Goal: Transaction & Acquisition: Download file/media

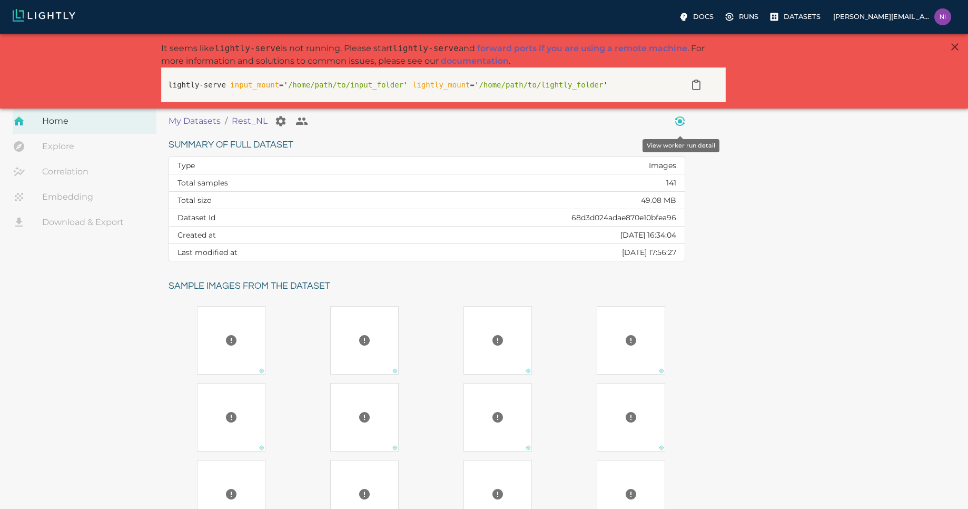
click at [681, 123] on icon "View worker run detail" at bounding box center [680, 121] width 4 height 4
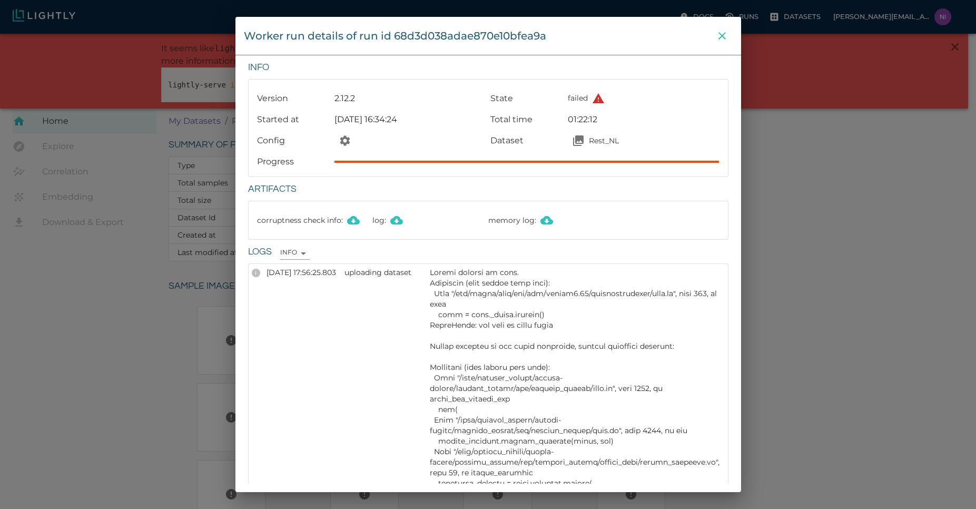
click at [721, 32] on icon "close" at bounding box center [722, 35] width 13 height 13
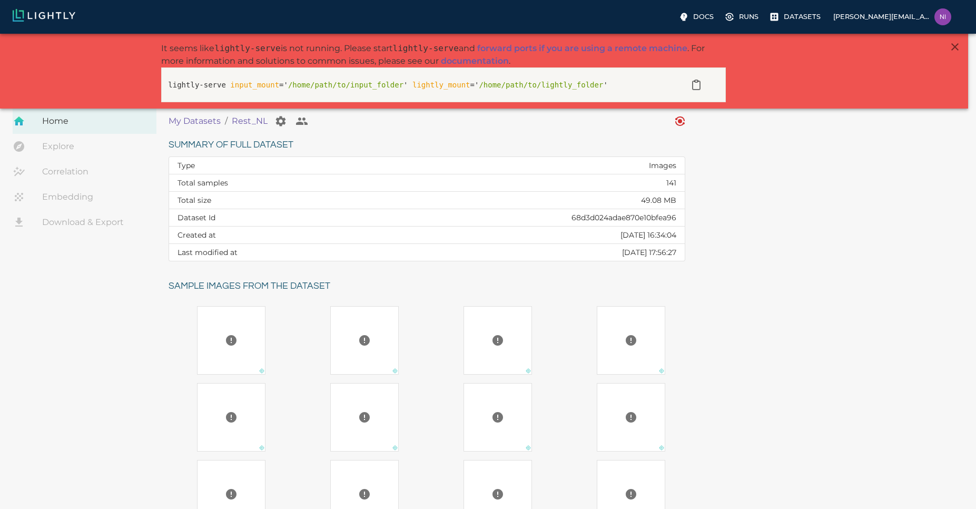
click at [804, 261] on div "Summary of full dataset Type Images Total samples 141 Total size 49.08 MB Datas…" at bounding box center [559, 395] width 799 height 535
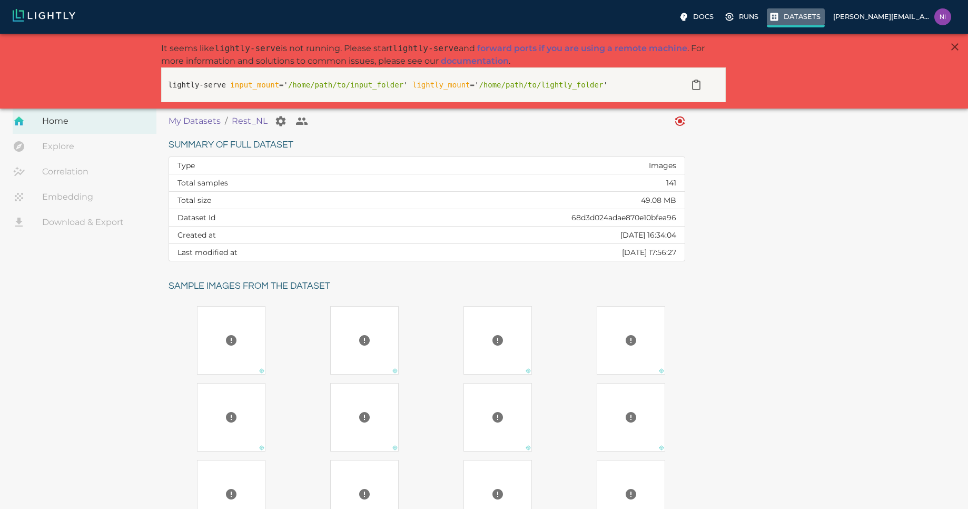
click at [818, 19] on p "Datasets" at bounding box center [802, 17] width 37 height 10
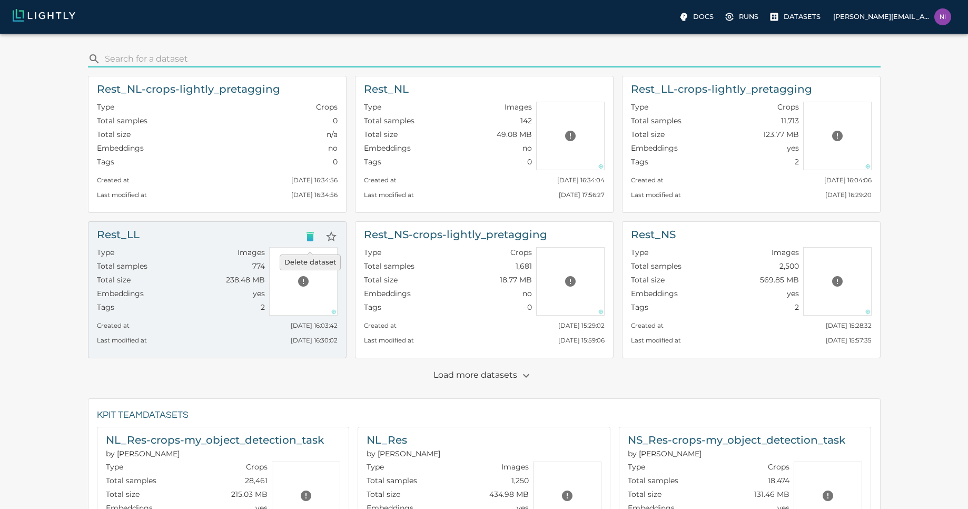
click at [309, 240] on icon "Delete dataset" at bounding box center [309, 236] width 7 height 9
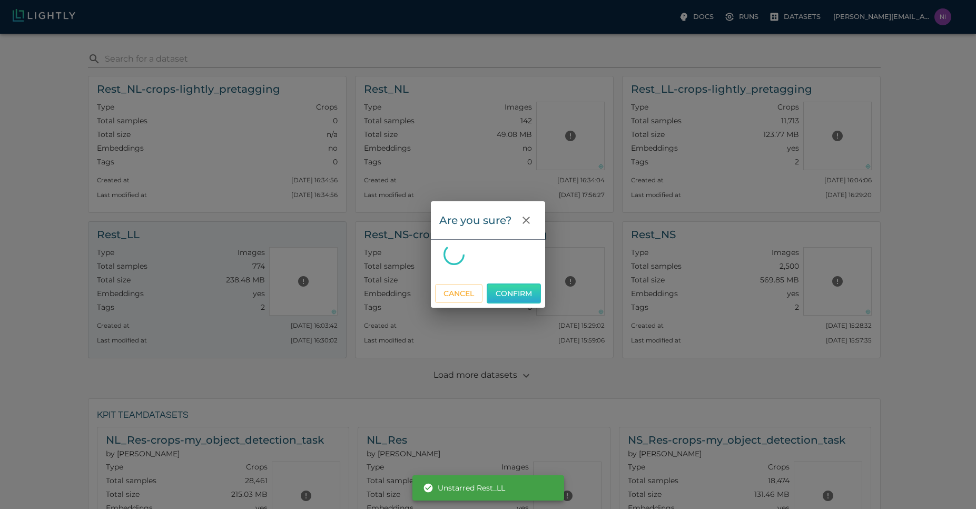
click at [514, 296] on button "Confirm" at bounding box center [514, 293] width 54 height 21
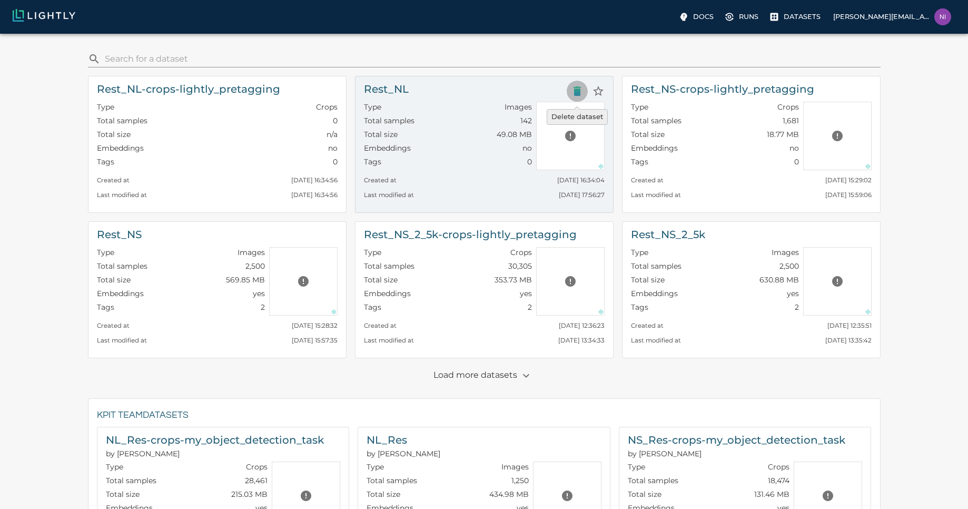
click at [579, 86] on icon "Delete dataset" at bounding box center [577, 91] width 13 height 13
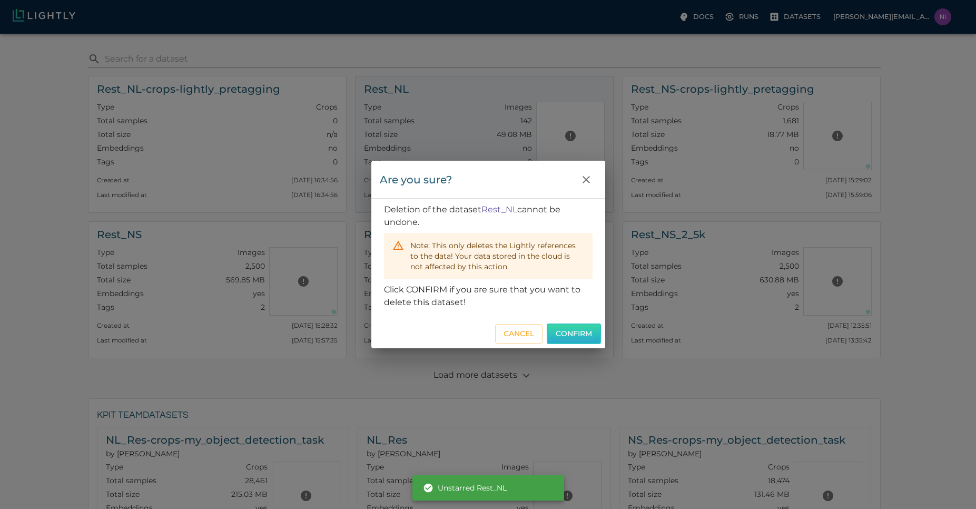
click at [568, 327] on button "Confirm" at bounding box center [574, 333] width 54 height 21
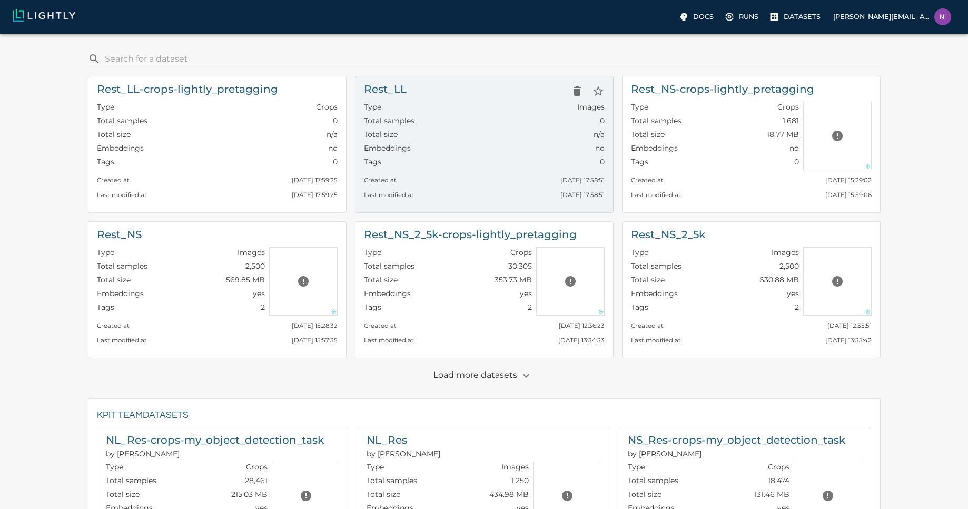
click at [512, 93] on div "Rest_LL" at bounding box center [484, 91] width 241 height 21
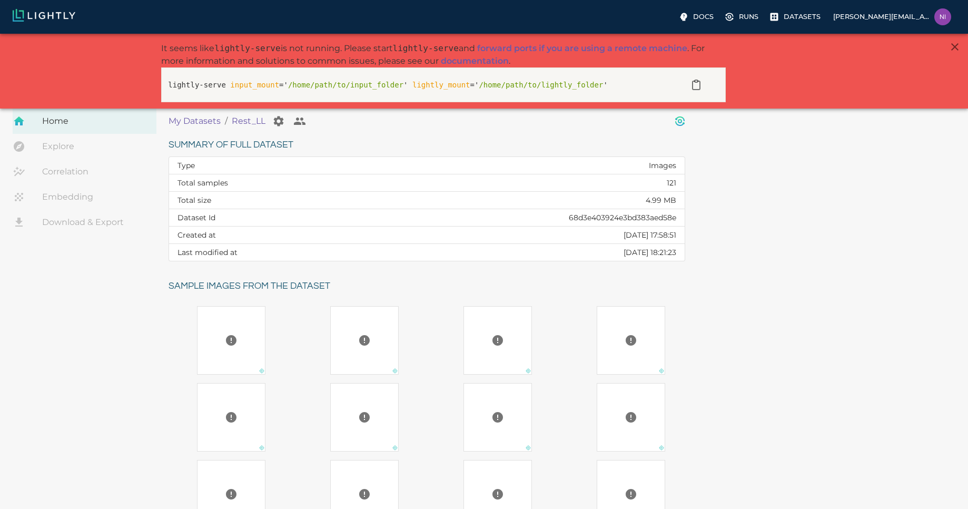
click at [681, 121] on icon "View worker run detail" at bounding box center [680, 121] width 4 height 4
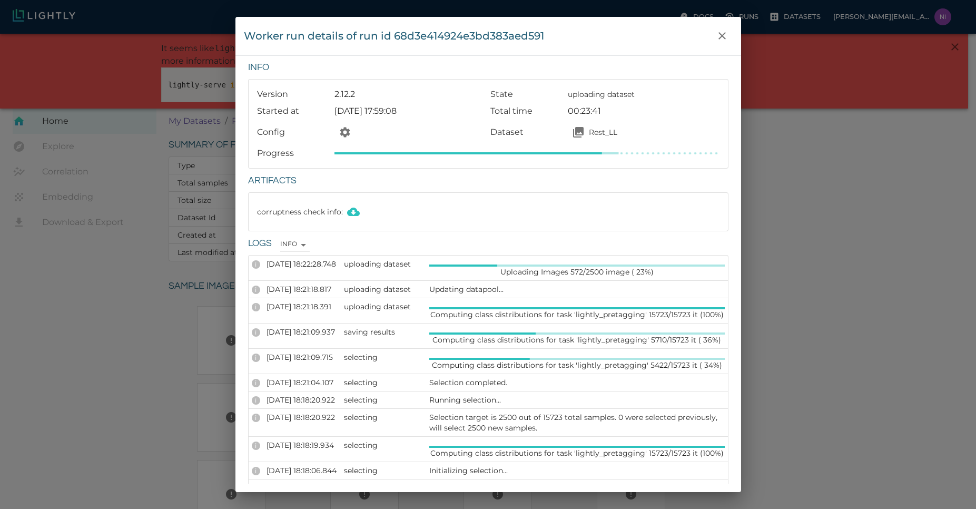
click at [812, 316] on div "Worker run details of run id 68d3e414924e3bd383aed591 Info Version 2.12.2 State…" at bounding box center [488, 254] width 976 height 509
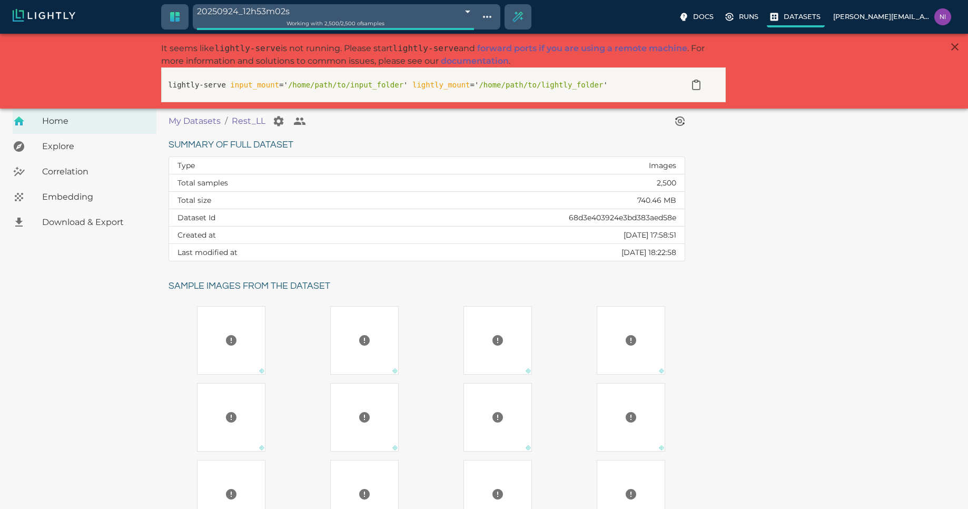
click at [815, 19] on p "Datasets" at bounding box center [802, 17] width 37 height 10
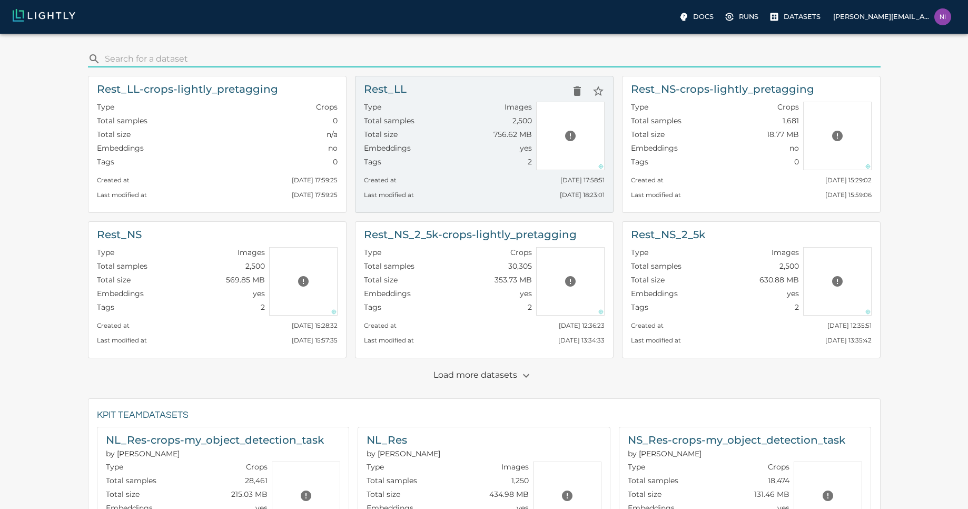
click at [422, 95] on div "Rest_LL" at bounding box center [484, 91] width 241 height 21
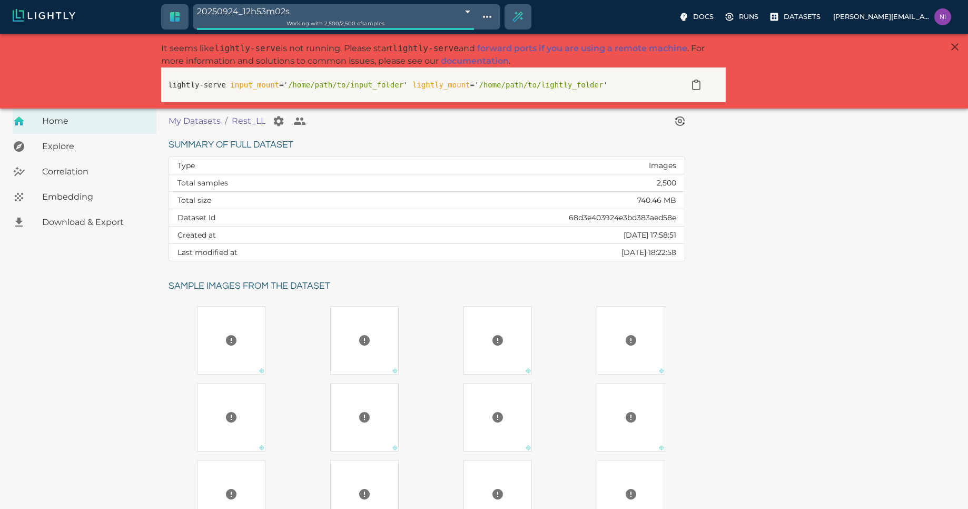
click at [99, 225] on span "Download & Export" at bounding box center [95, 222] width 106 height 13
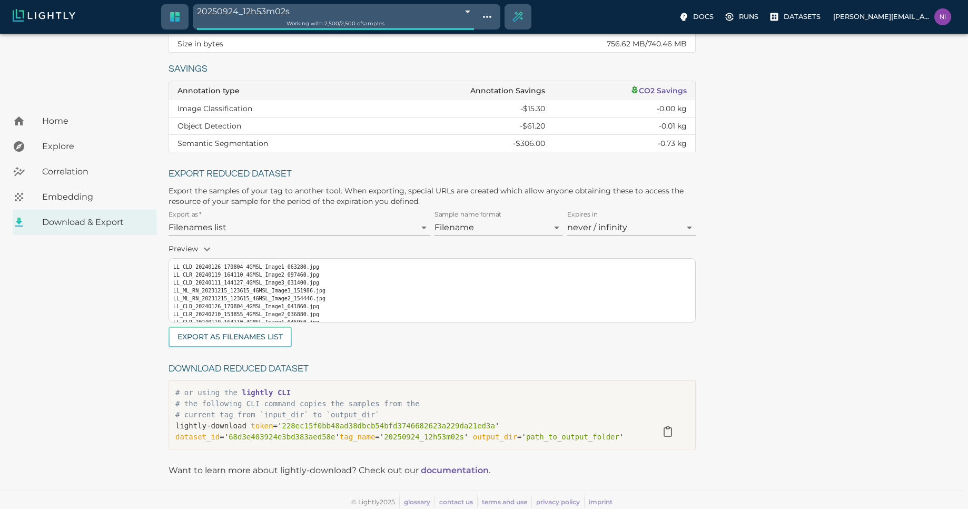
scroll to position [166, 0]
click at [262, 343] on button "Export as Filenames list" at bounding box center [230, 335] width 123 height 21
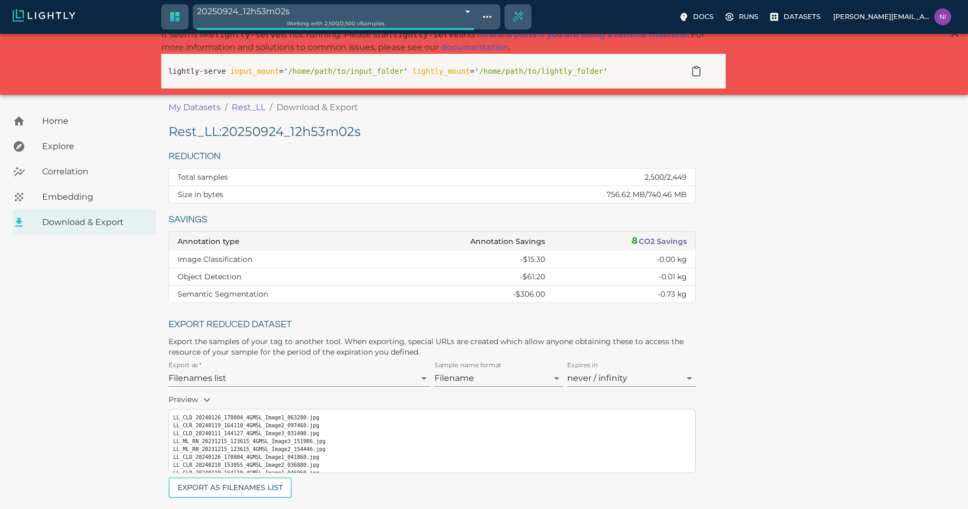
scroll to position [0, 0]
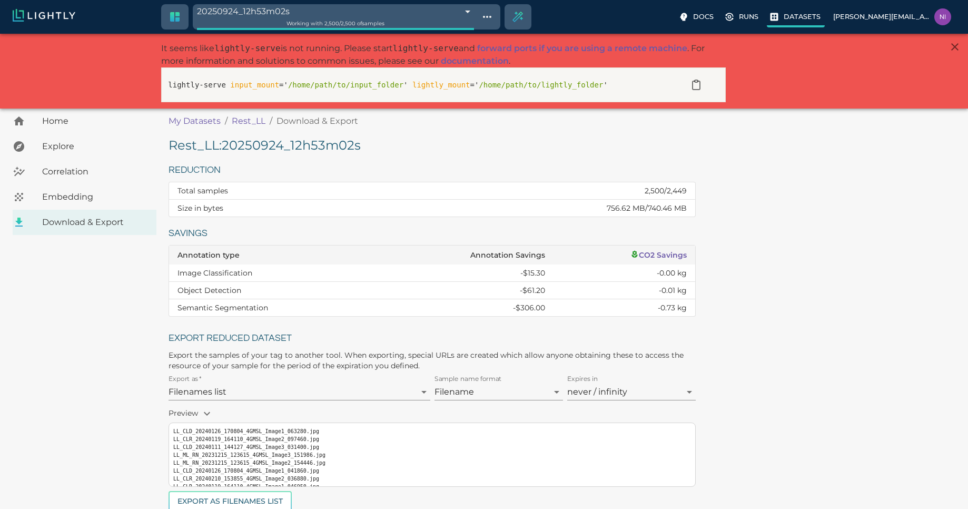
click at [810, 18] on p "Datasets" at bounding box center [802, 17] width 37 height 10
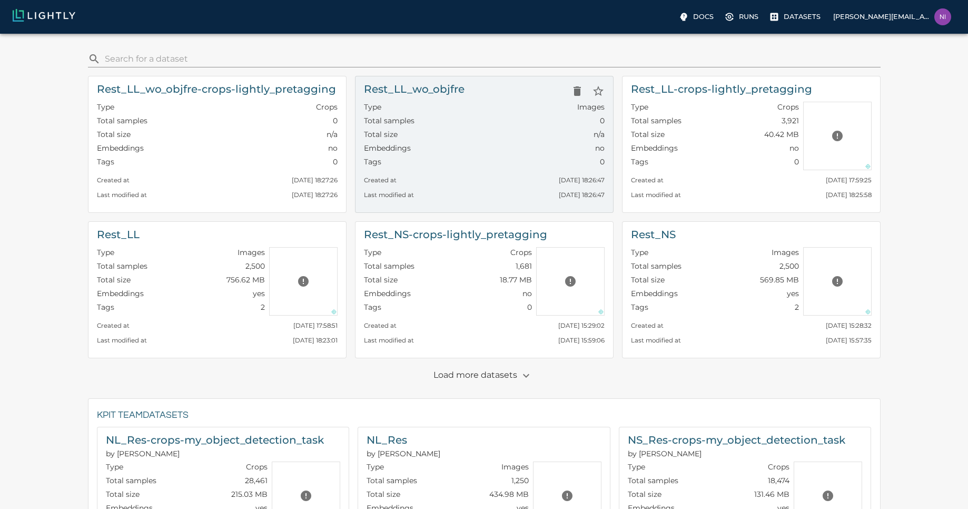
click at [451, 105] on div "Type Images" at bounding box center [484, 109] width 241 height 14
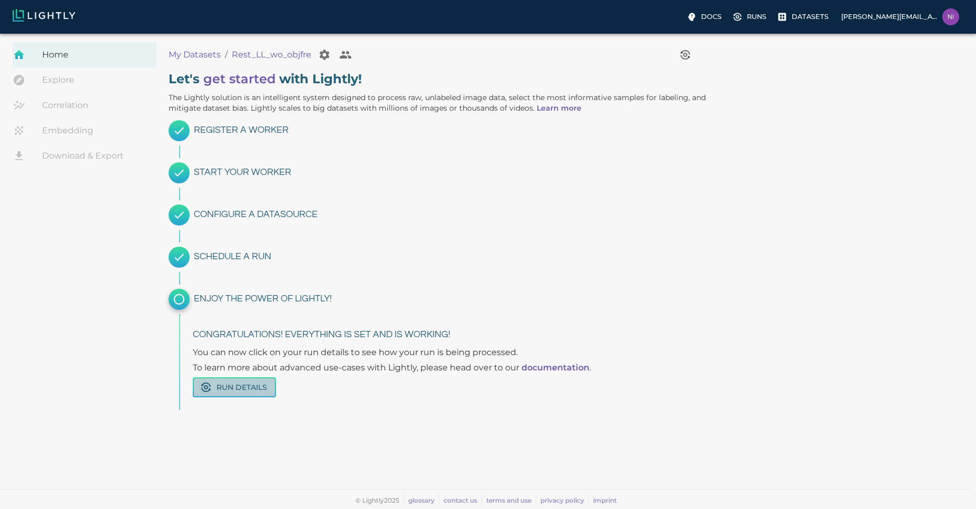
click at [253, 390] on button "Run Details" at bounding box center [234, 387] width 83 height 21
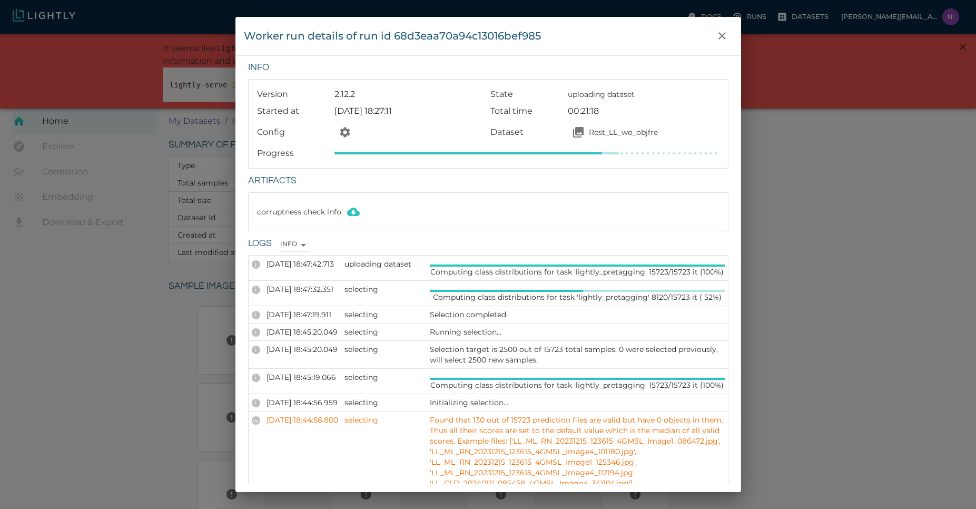
click at [860, 317] on div "Worker run details of run id 68d3eaa70a94c13016bef985 Info Version 2.12.2 State…" at bounding box center [488, 254] width 976 height 509
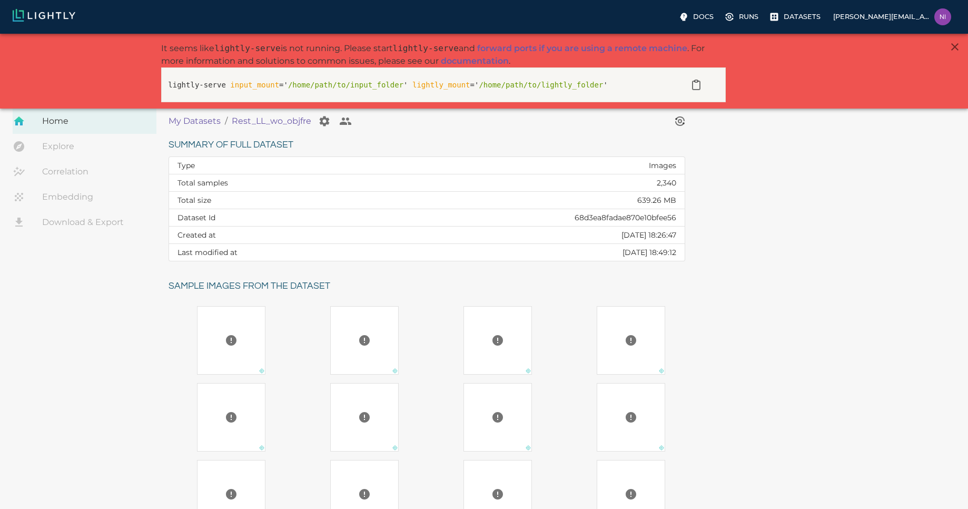
click at [745, 314] on div "Summary of full dataset Type Images Total samples 2,340 Total size 639.26 MB Da…" at bounding box center [559, 395] width 799 height 535
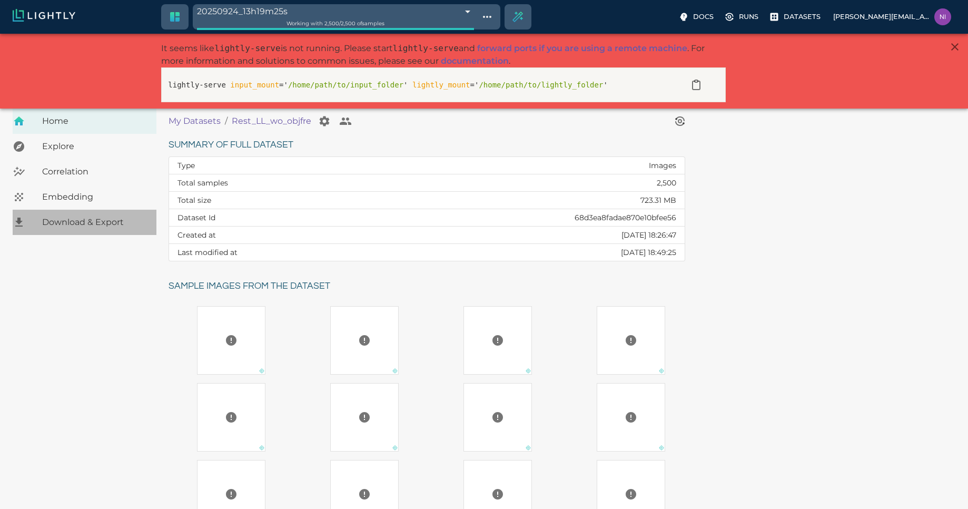
click at [101, 225] on span "Download & Export" at bounding box center [95, 222] width 106 height 13
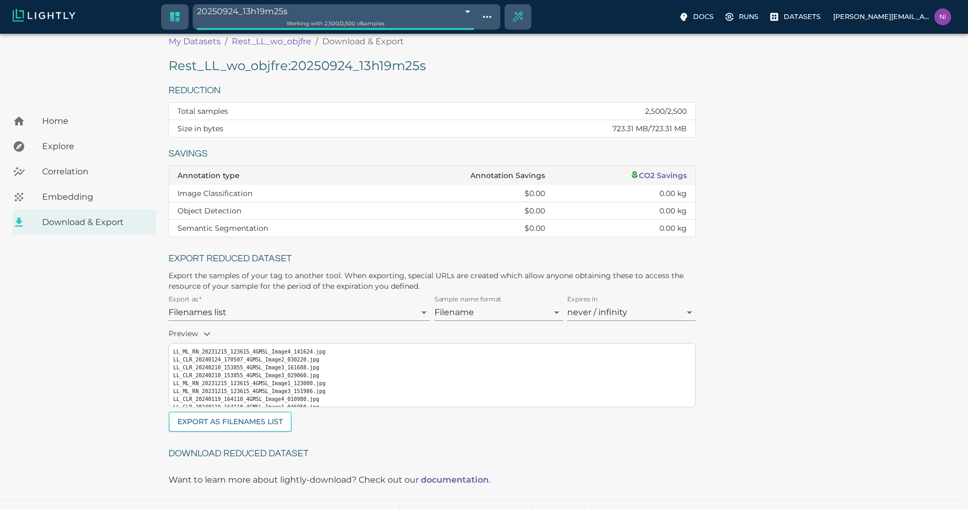
scroll to position [91, 0]
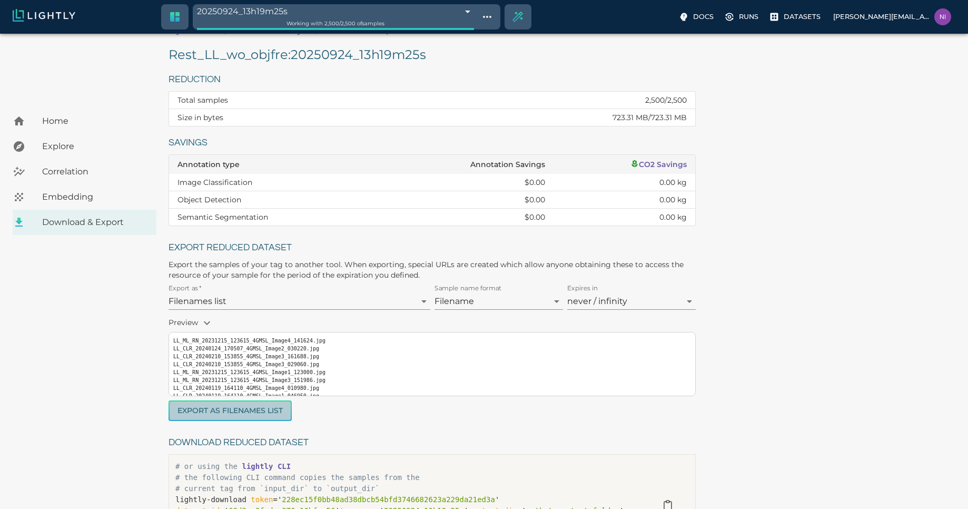
click at [240, 414] on button "Export as Filenames list" at bounding box center [230, 410] width 123 height 21
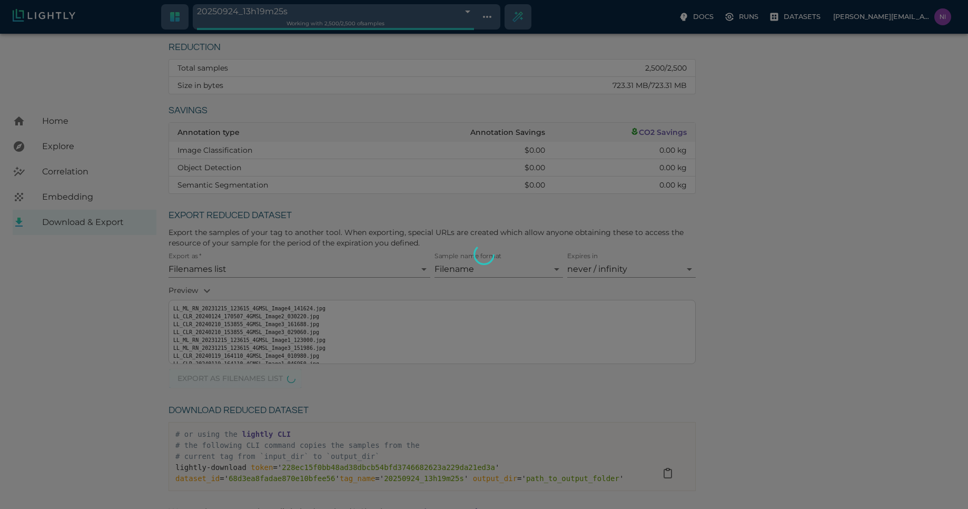
scroll to position [154, 0]
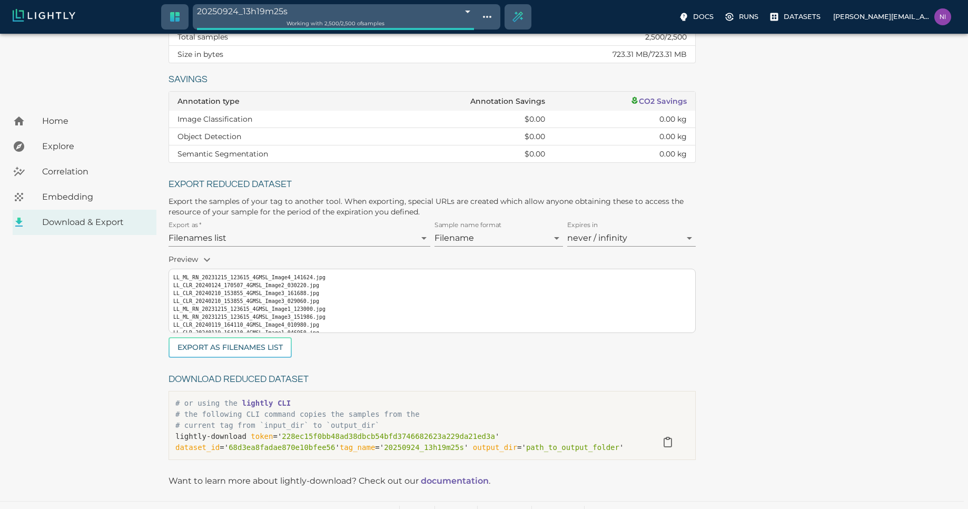
click at [768, 363] on div "Rest_LL_wo_objfre : 20250924_13h19m25s Reduction Total samples 2,500 / 2,500 Si…" at bounding box center [564, 224] width 791 height 482
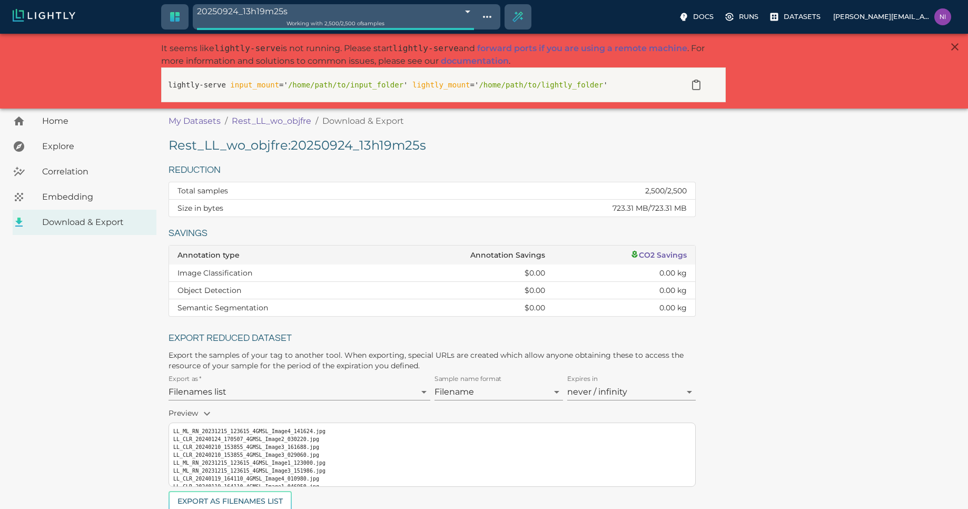
click at [70, 122] on span "Home" at bounding box center [95, 121] width 106 height 13
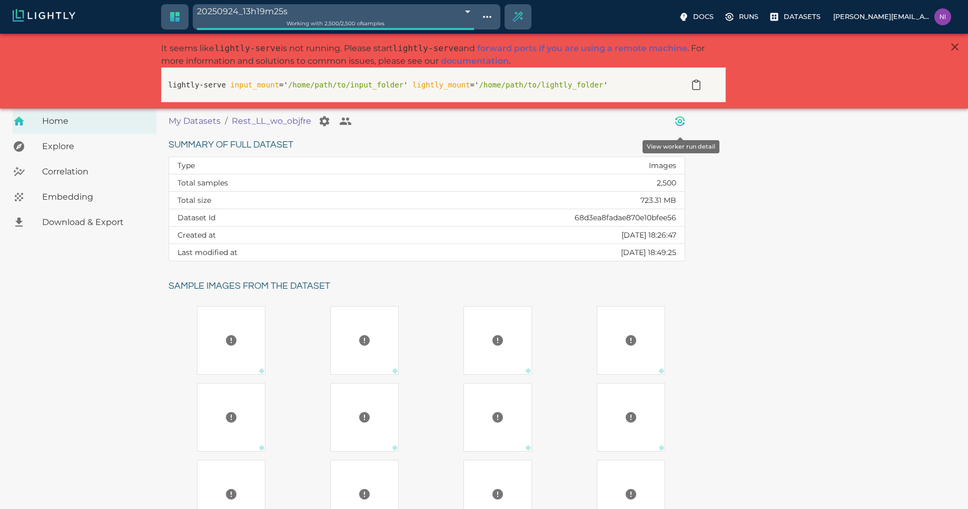
click at [681, 121] on icon "View worker run detail" at bounding box center [679, 121] width 3 height 3
click at [796, 13] on label "Datasets" at bounding box center [796, 17] width 58 height 19
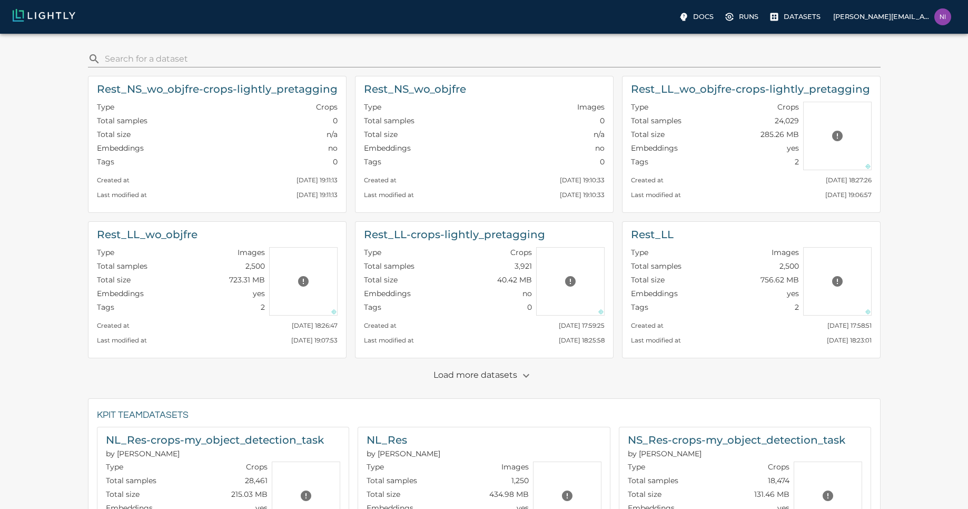
click at [353, 218] on div "Rest_LL-crops-lightly_pretagging Type Crops Total samples 3,921 Total size 40.4…" at bounding box center [480, 285] width 267 height 145
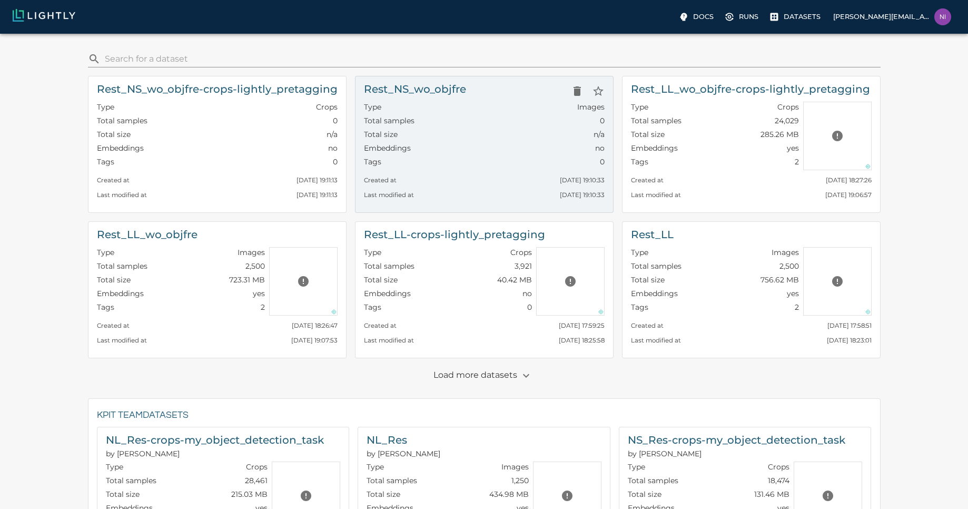
click at [462, 91] on h6 "Rest_NS_wo_objfre" at bounding box center [415, 89] width 102 height 17
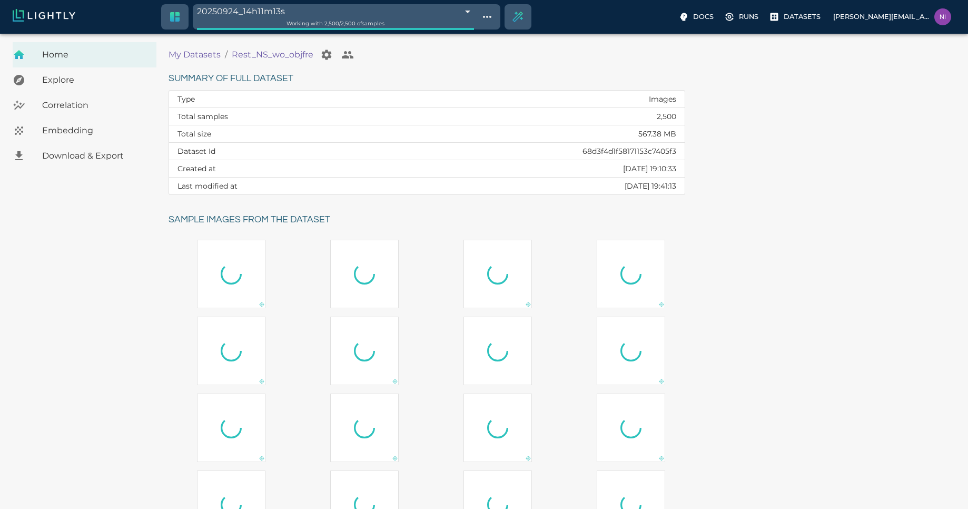
click at [91, 157] on span "Download & Export" at bounding box center [95, 156] width 106 height 13
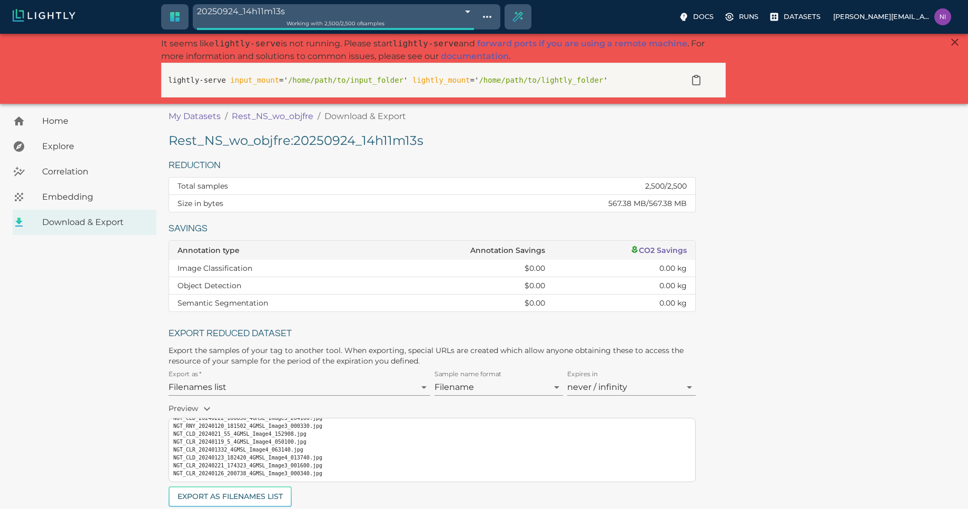
scroll to position [166, 0]
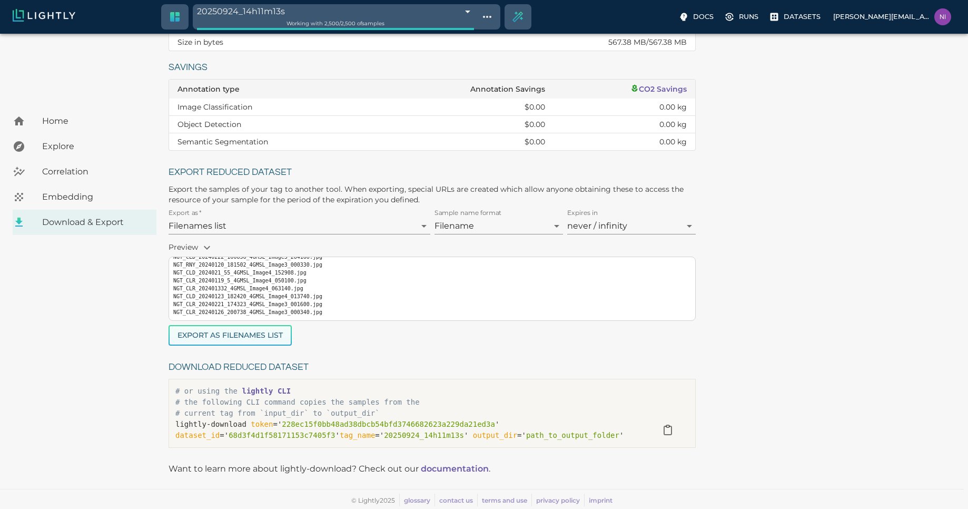
click at [263, 329] on button "Export as Filenames list" at bounding box center [230, 335] width 123 height 21
click at [823, 436] on div "Rest_NS_wo_objfre : 20250924_14h11m13s Reduction Total samples 2,500 / 2,500 Si…" at bounding box center [564, 212] width 791 height 482
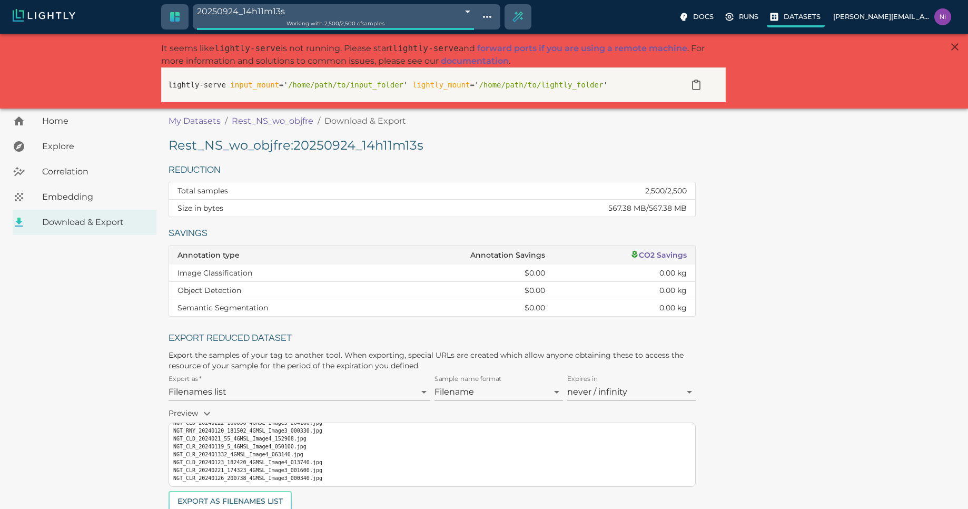
click at [819, 19] on p "Datasets" at bounding box center [802, 17] width 37 height 10
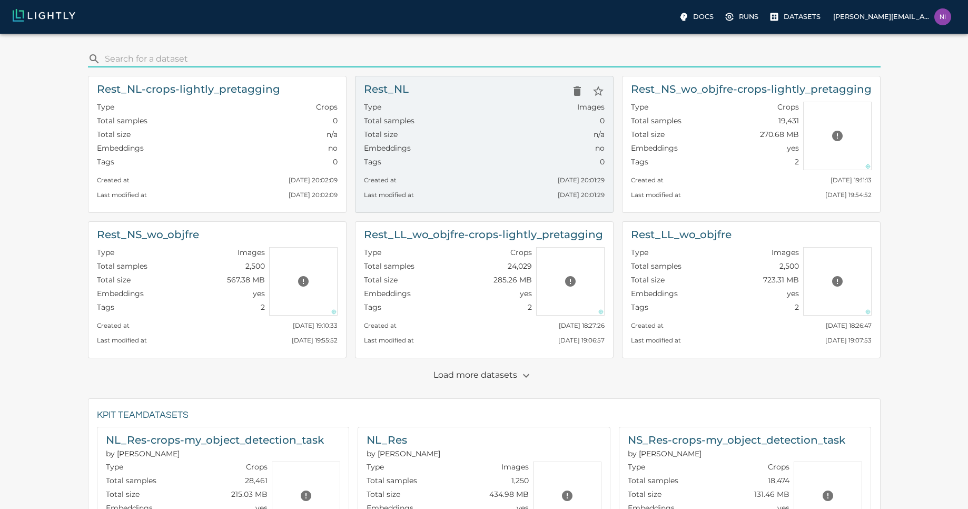
click at [451, 112] on div "Type Images" at bounding box center [484, 109] width 241 height 14
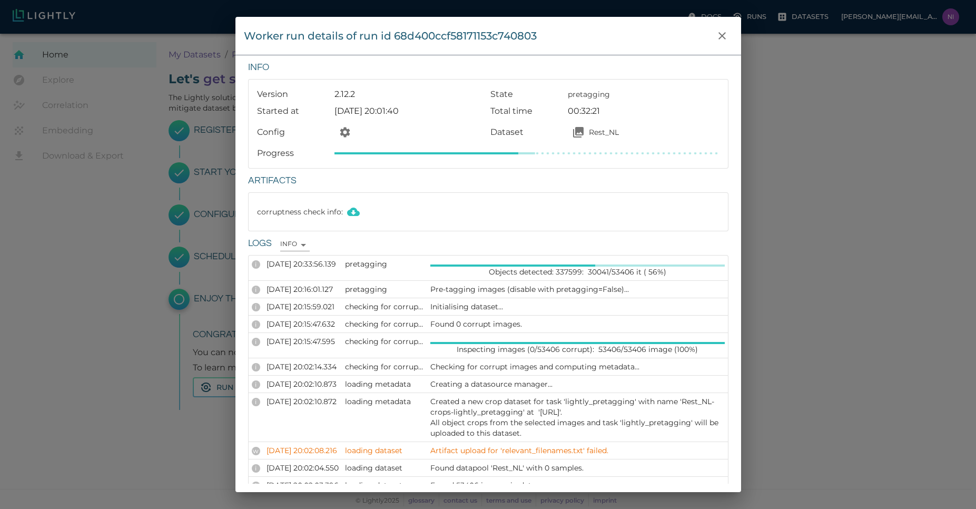
click at [876, 310] on div "Worker run details of run id 68d400ccf58171153c740803 Info Version 2.12.2 State…" at bounding box center [488, 254] width 976 height 509
